Goal: Task Accomplishment & Management: Manage account settings

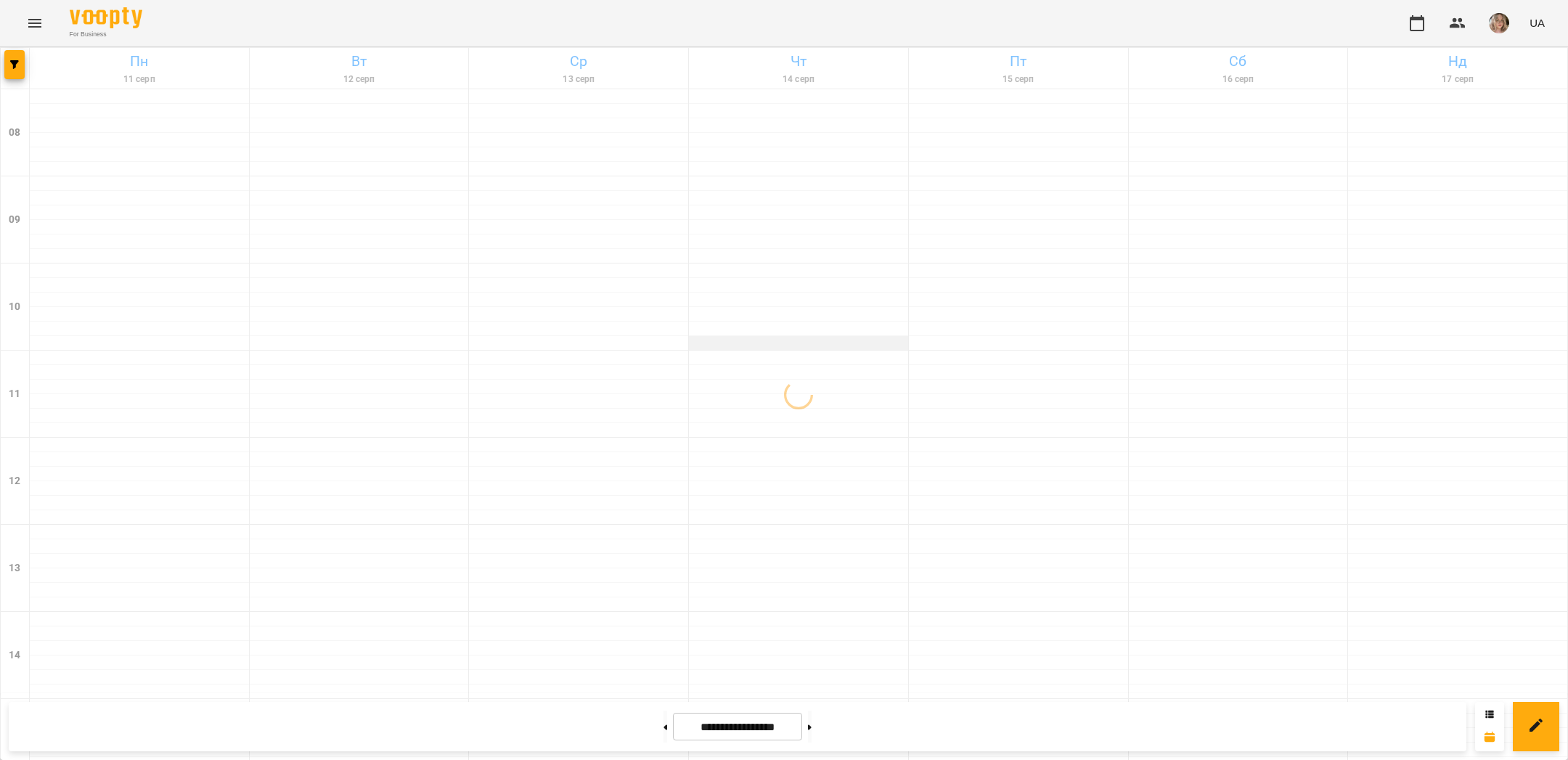
scroll to position [94, 0]
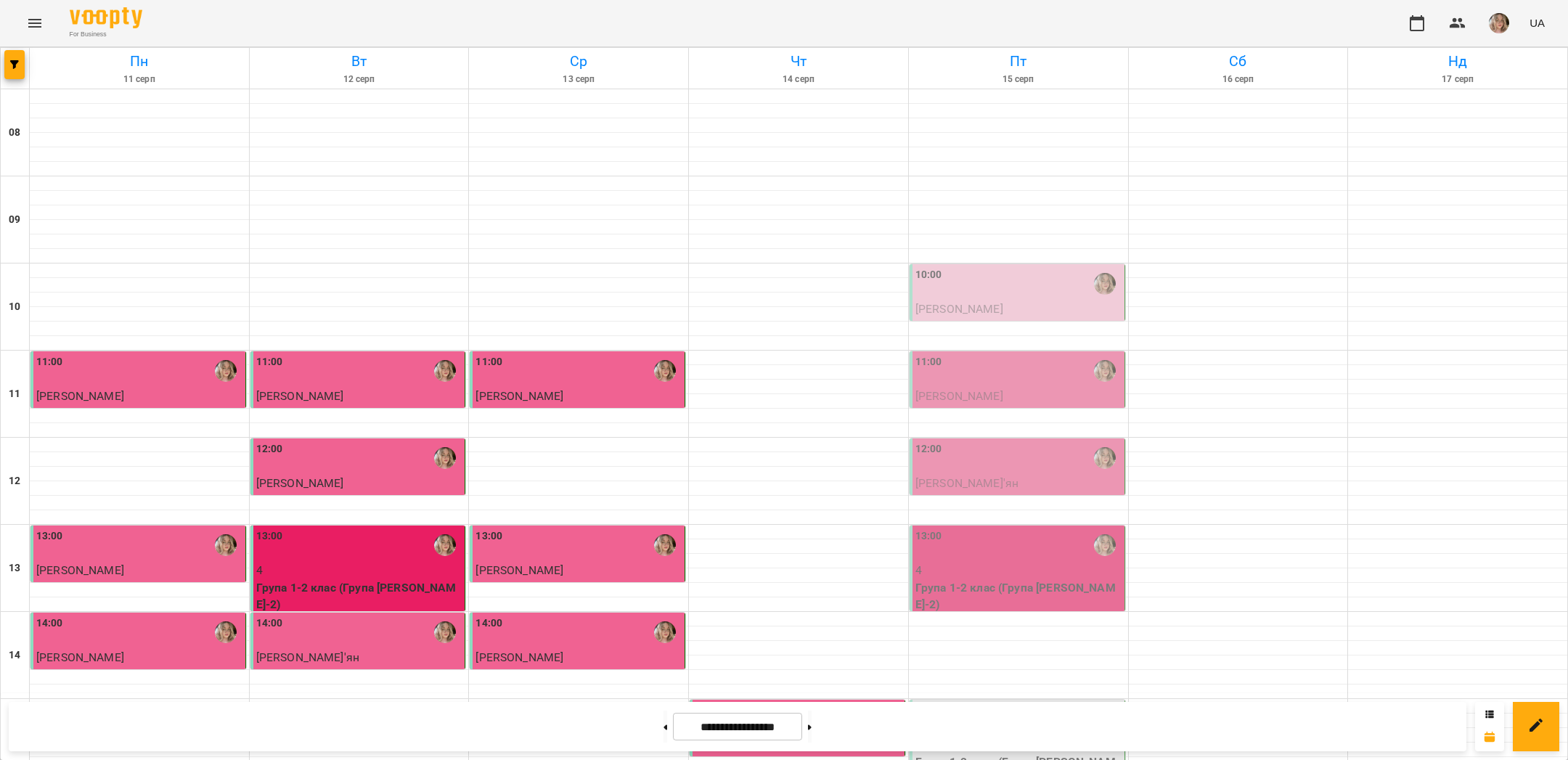
click at [943, 302] on span "[PERSON_NAME]" at bounding box center [959, 309] width 88 height 14
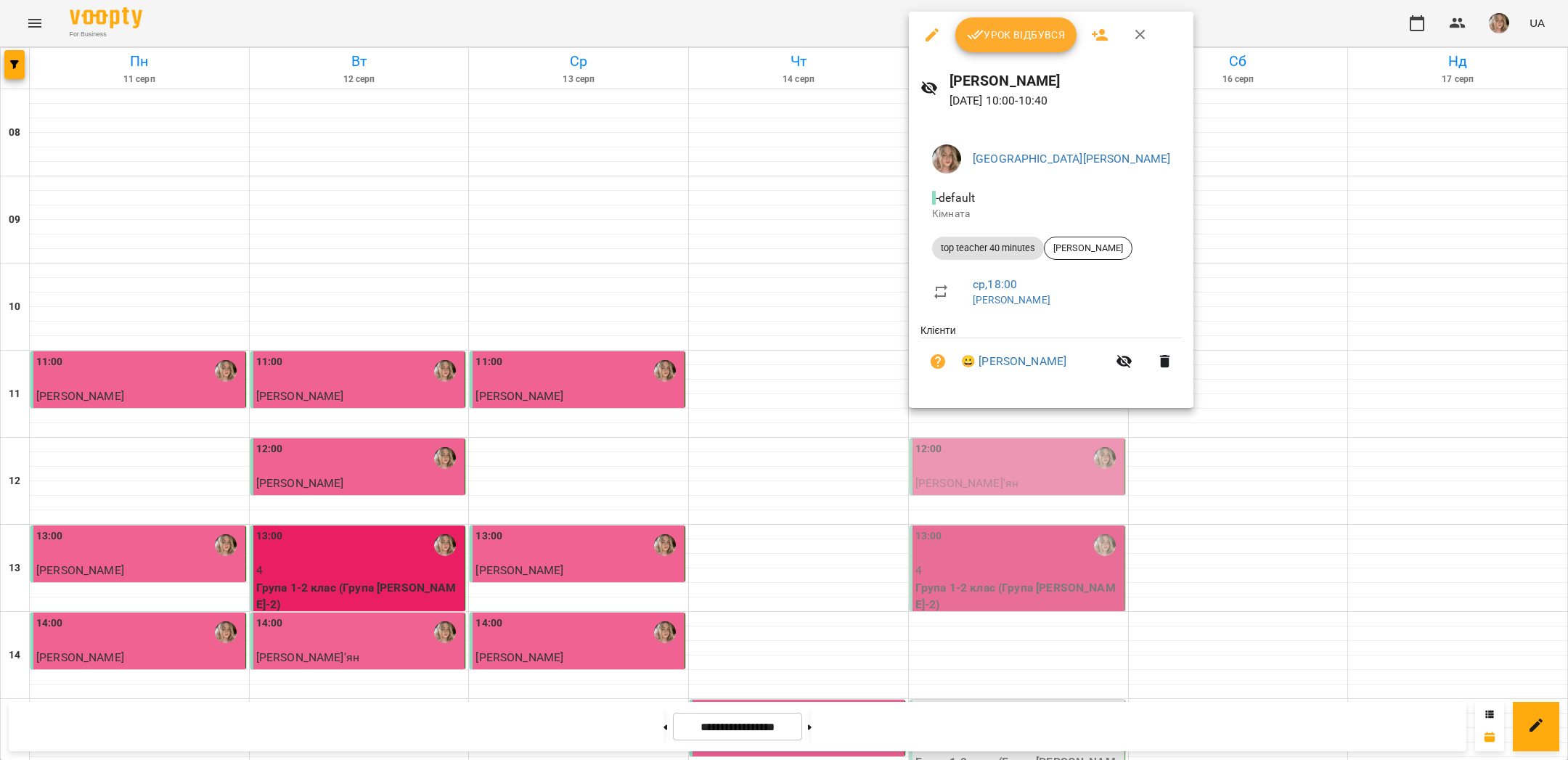
click at [1008, 42] on span "Урок відбувся" at bounding box center [1016, 34] width 99 height 17
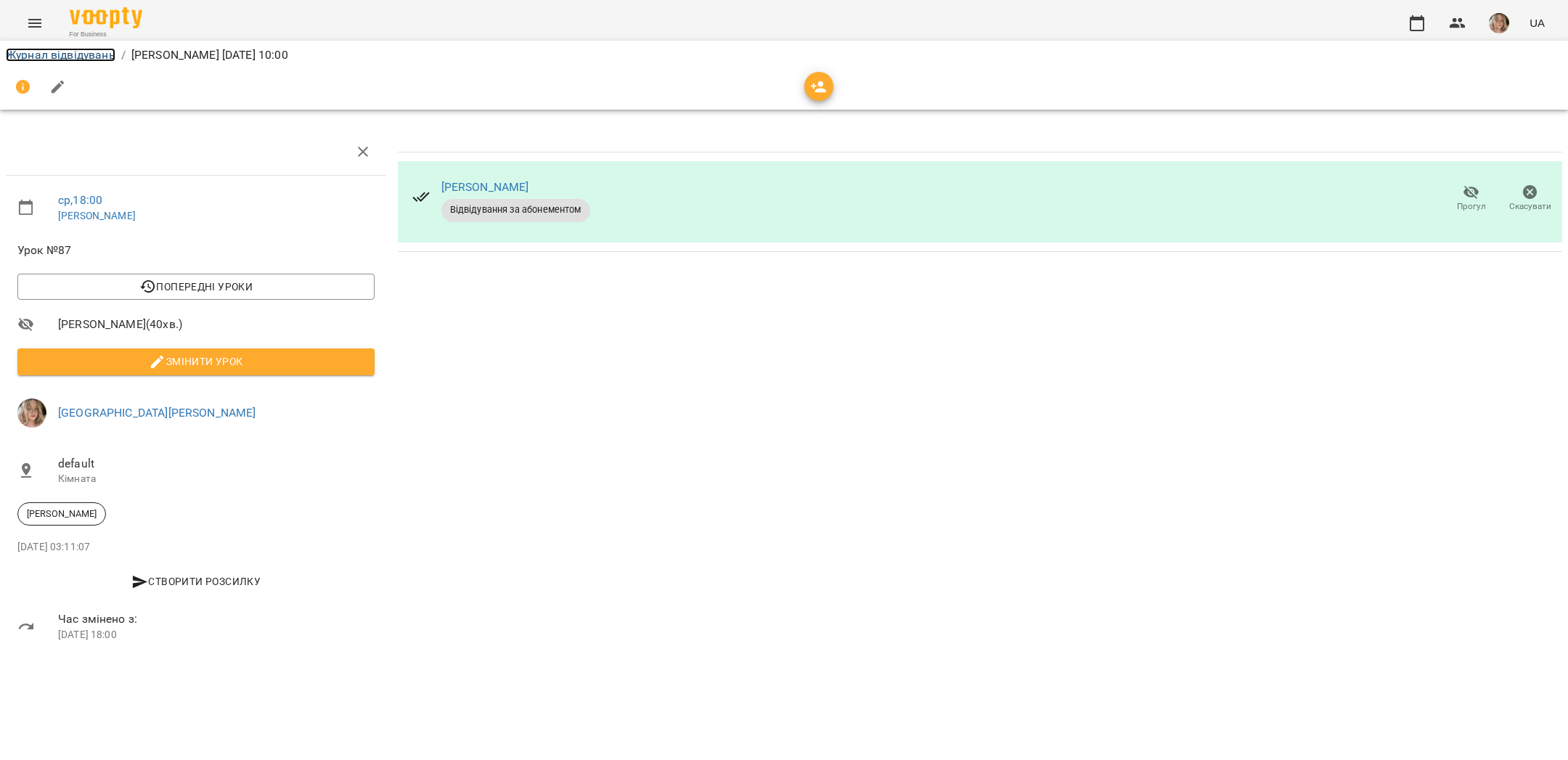
click at [94, 57] on link "Журнал відвідувань" at bounding box center [61, 55] width 110 height 14
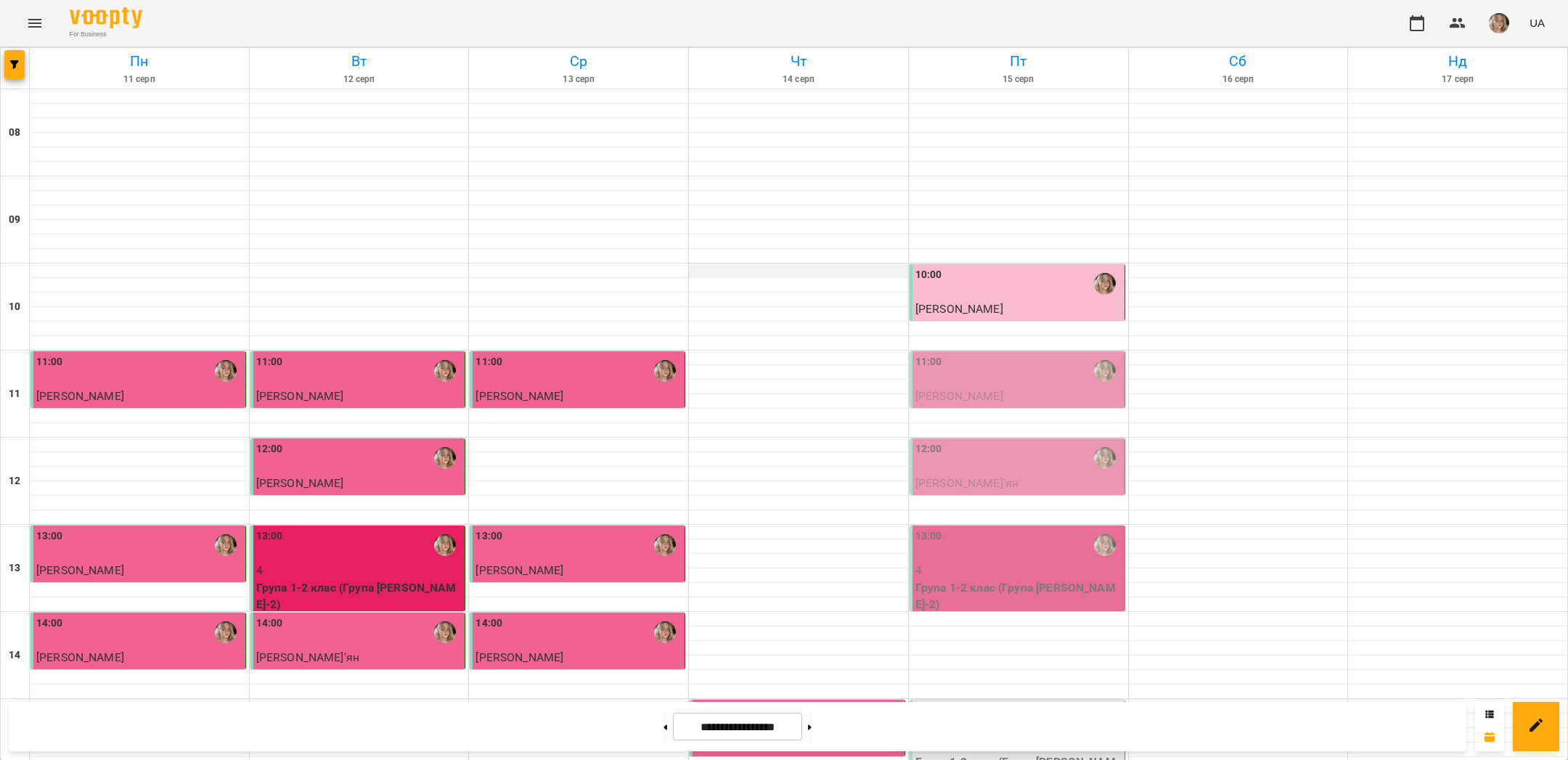
scroll to position [614, 0]
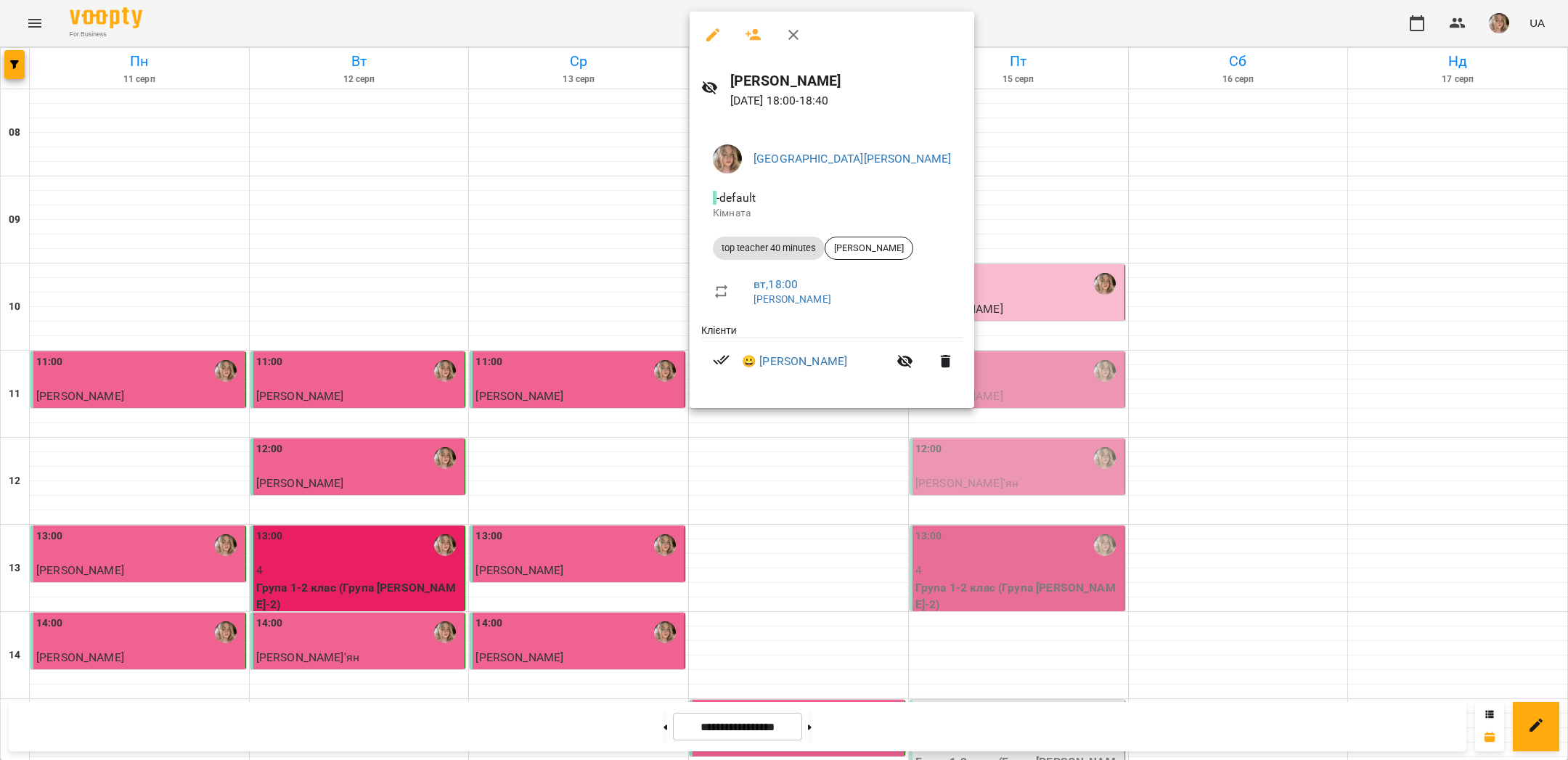
click at [1067, 169] on div at bounding box center [784, 380] width 1568 height 760
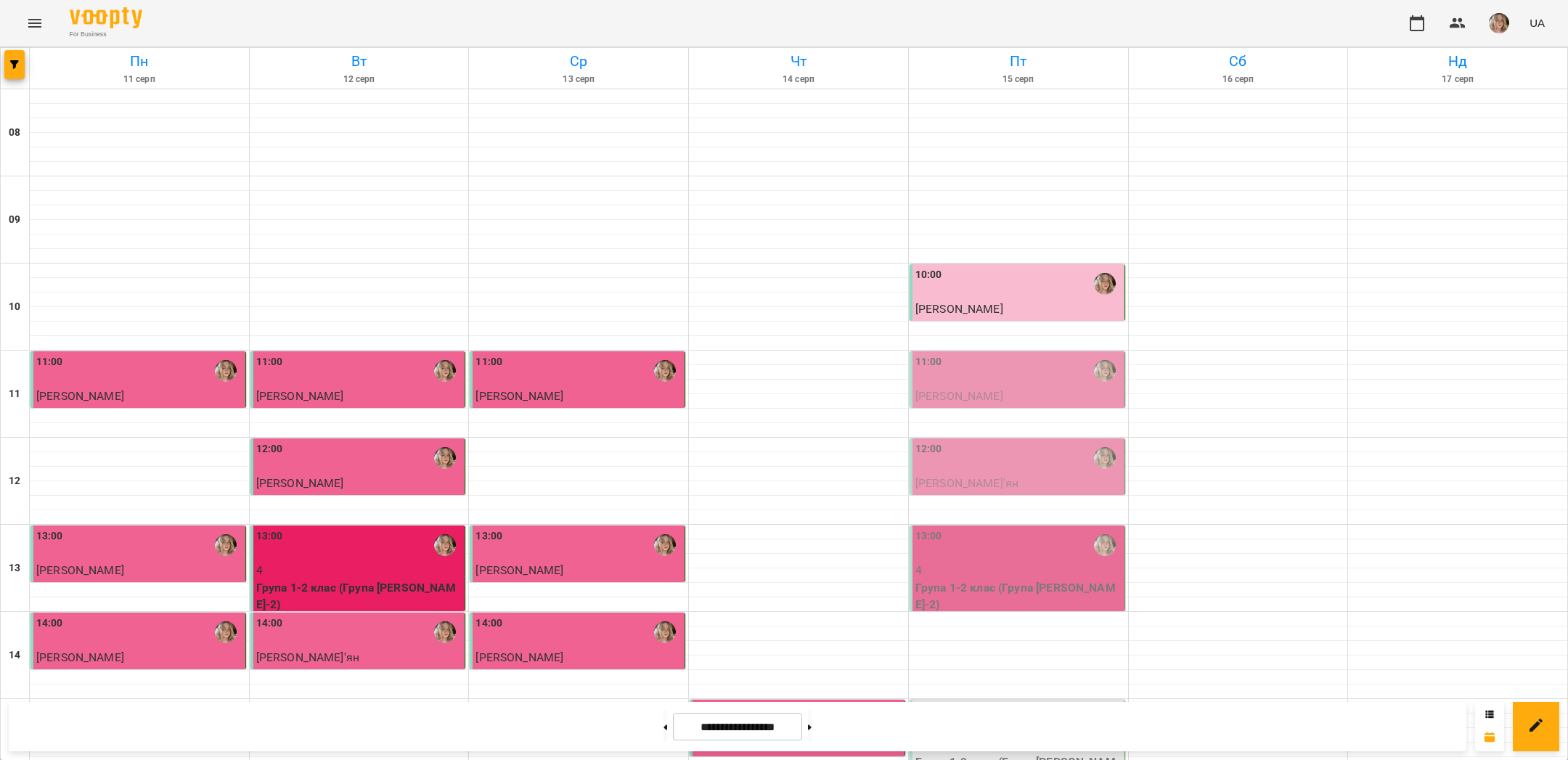
scroll to position [113, 0]
